Goal: Task Accomplishment & Management: Use online tool/utility

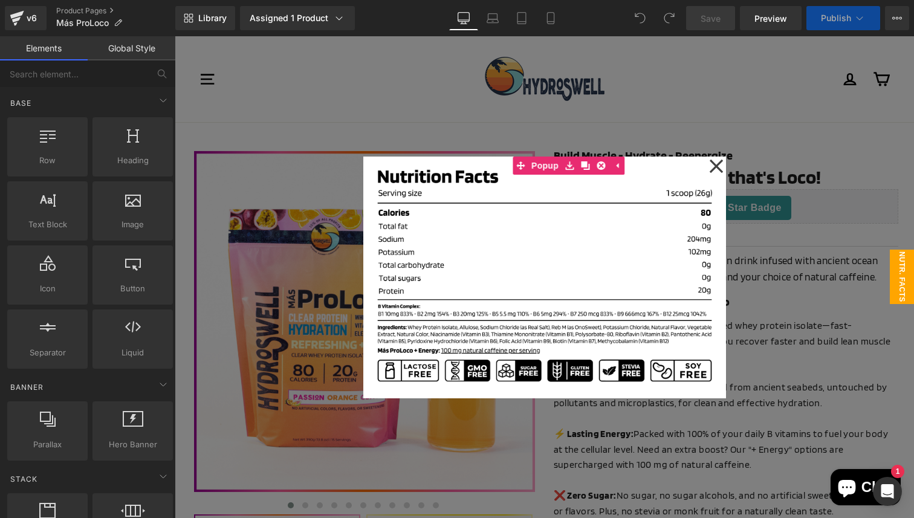
click at [801, 361] on div at bounding box center [544, 277] width 739 height 482
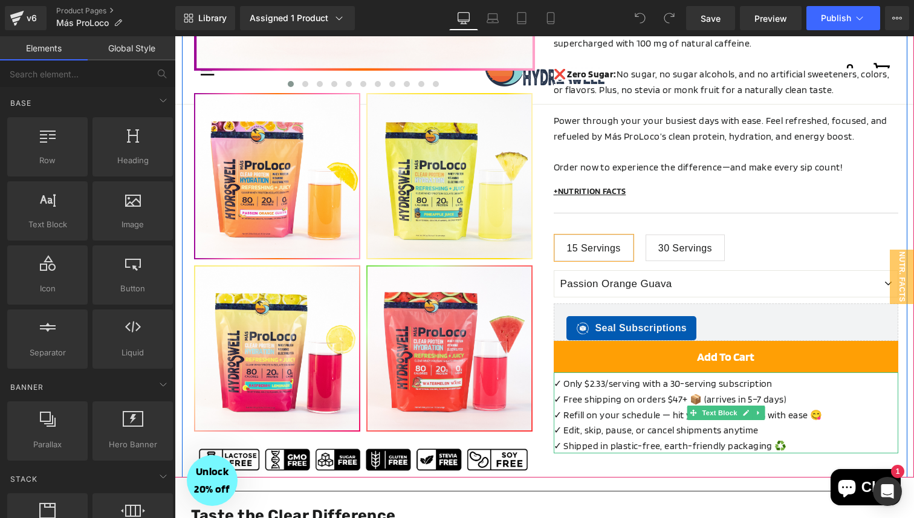
click at [642, 407] on p "✓ Refill on your schedule — hit your protein goals with ease 😋" at bounding box center [725, 415] width 344 height 16
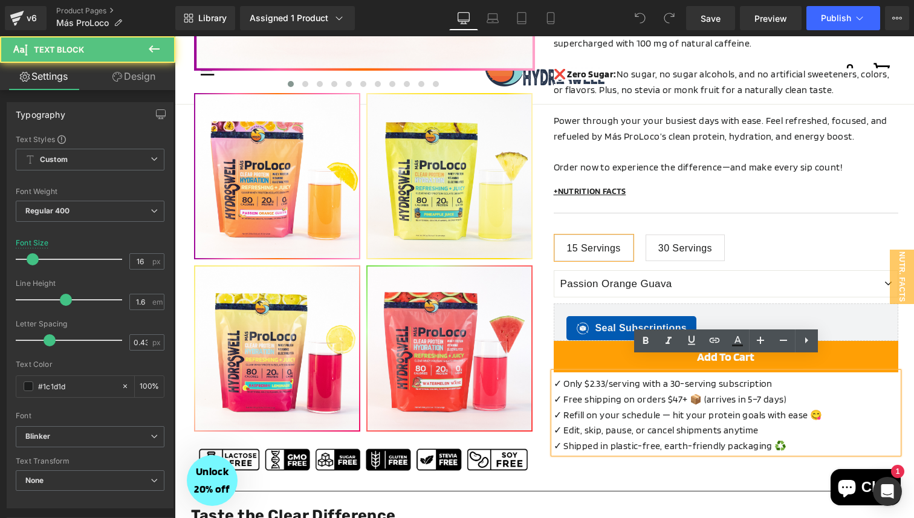
click at [839, 407] on p "✓ Refill on your schedule — hit your protein goals with ease 😋" at bounding box center [725, 415] width 344 height 16
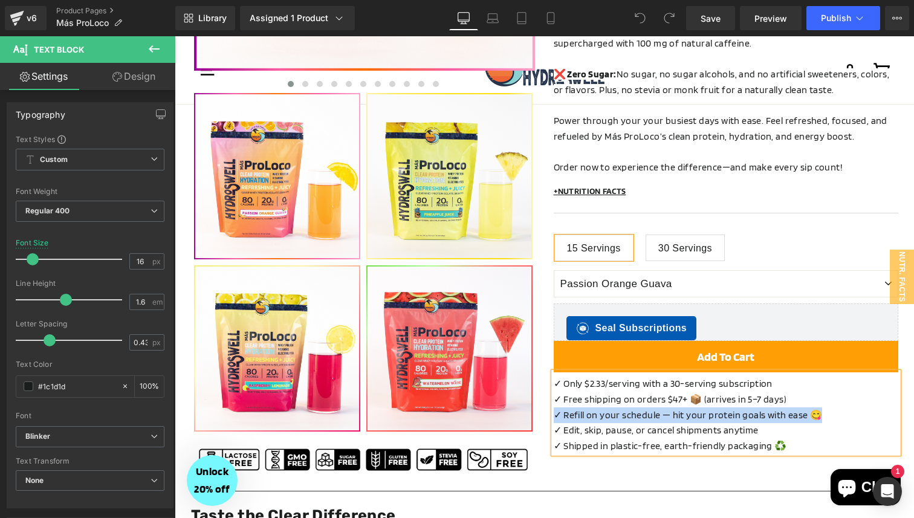
copy p "✓ Refill on your schedule — hit your protein goals with ease 😋"
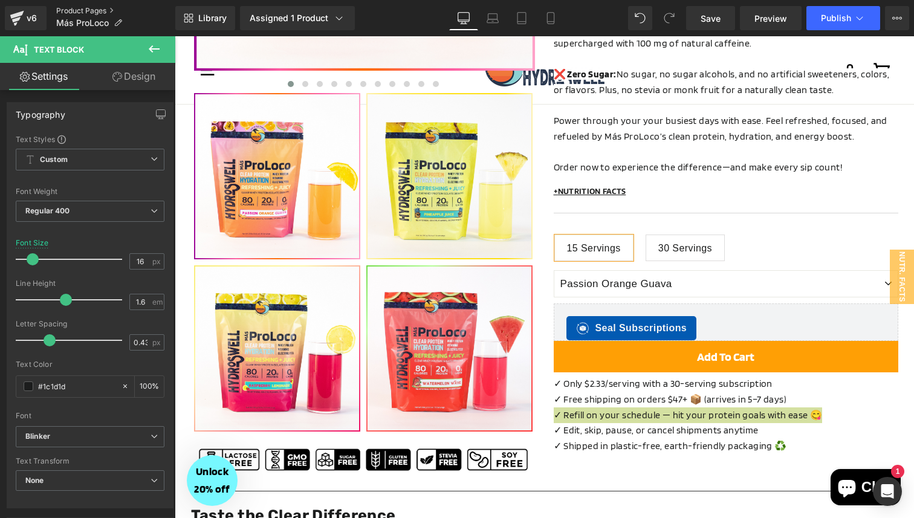
click at [83, 7] on link "Product Pages" at bounding box center [115, 11] width 119 height 10
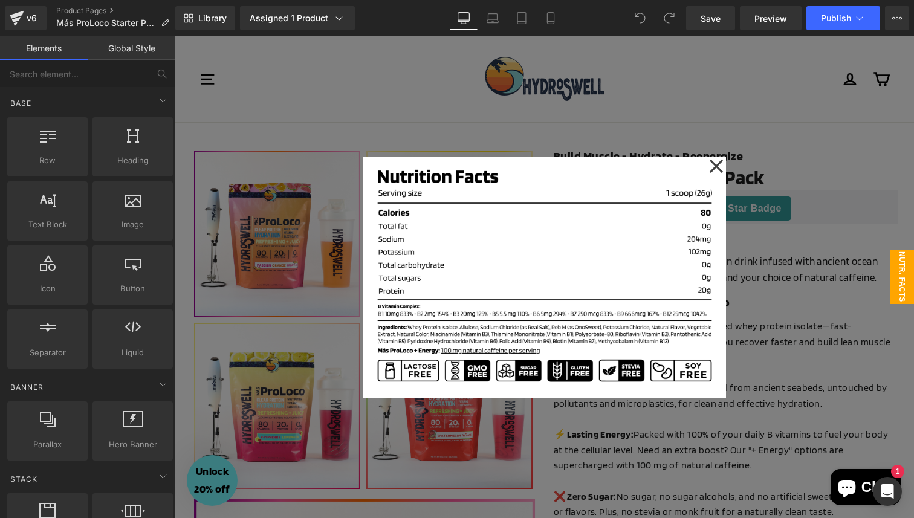
click at [902, 366] on div at bounding box center [544, 277] width 739 height 482
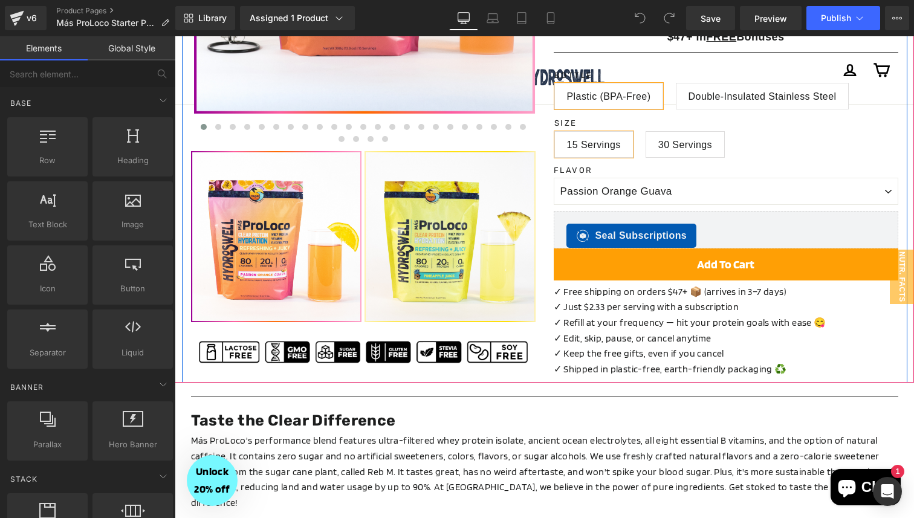
scroll to position [745, 0]
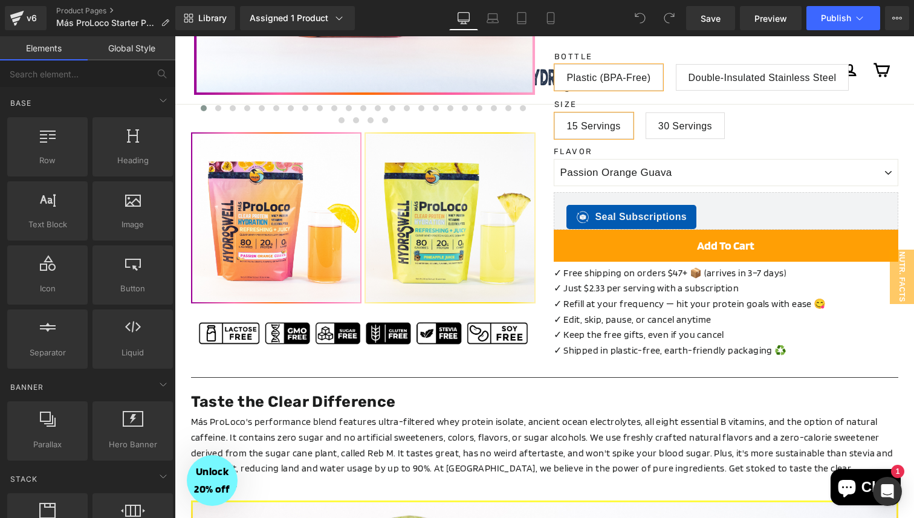
click at [656, 327] on p "✓ Keep the free gifts, even if you cancel" at bounding box center [725, 335] width 344 height 16
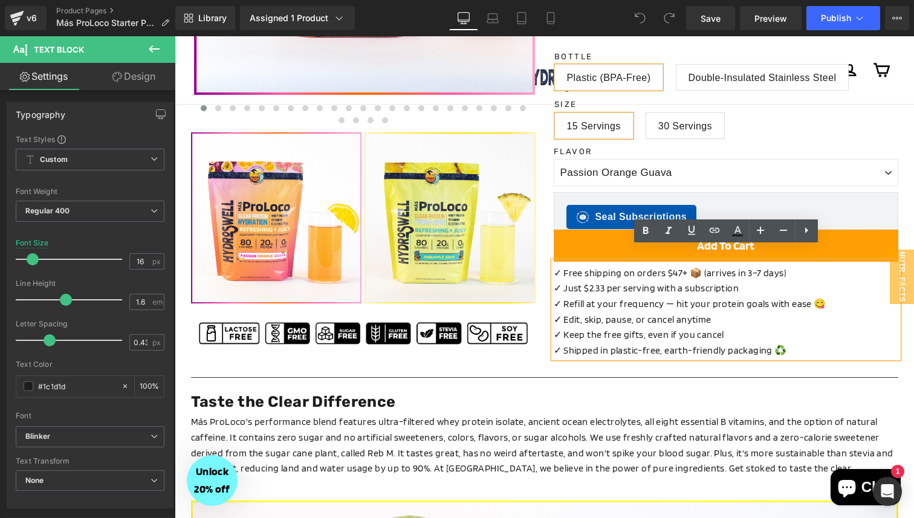
click at [829, 296] on p "✓ Refill at your frequency — hit your protein goals with ease 😋" at bounding box center [725, 304] width 344 height 16
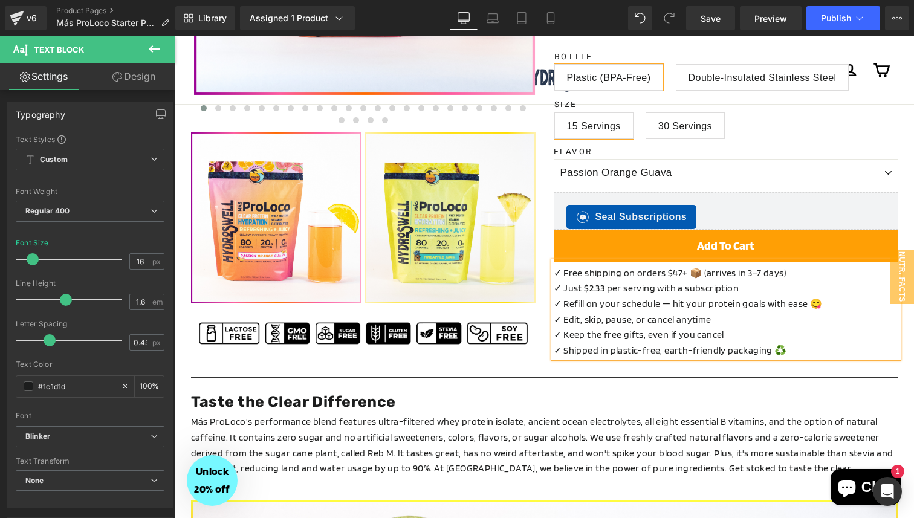
click at [743, 267] on span "✓ Free shipping on orders $47+ 📦 (arrives in 3–7 days)" at bounding box center [669, 272] width 233 height 11
click at [834, 21] on span "Publish" at bounding box center [836, 18] width 30 height 10
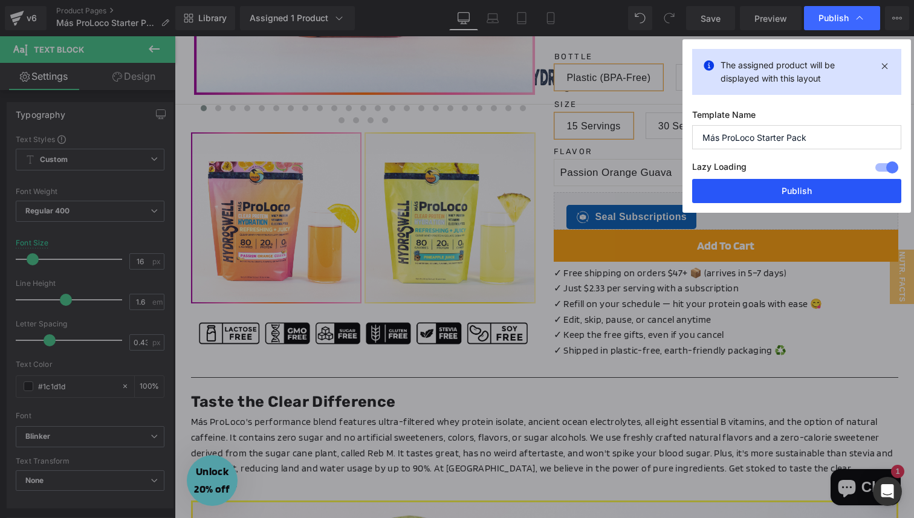
click at [781, 189] on button "Publish" at bounding box center [796, 191] width 209 height 24
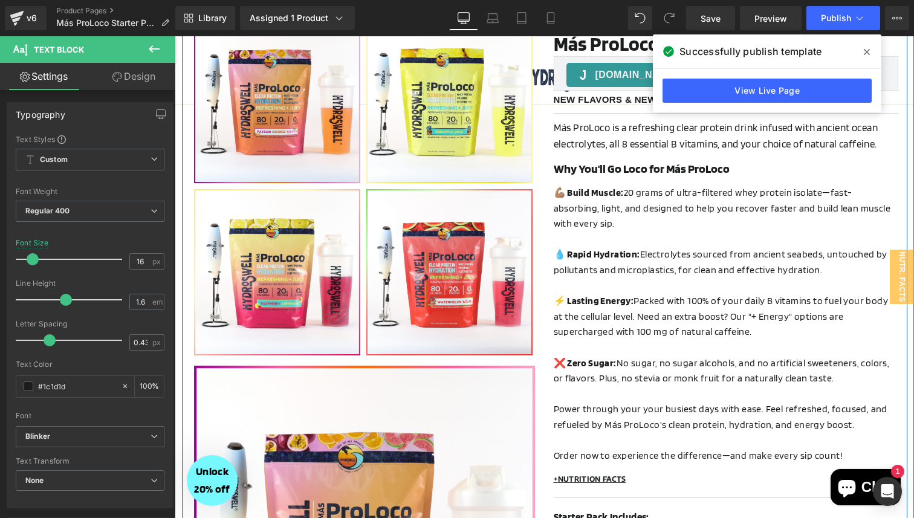
scroll to position [0, 0]
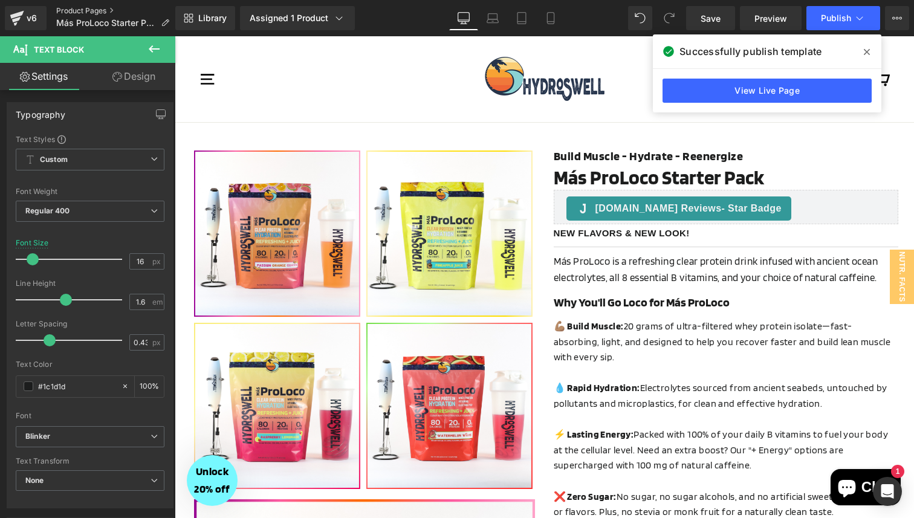
click at [77, 10] on link "Product Pages" at bounding box center [117, 11] width 123 height 10
